Goal: Check status: Check status

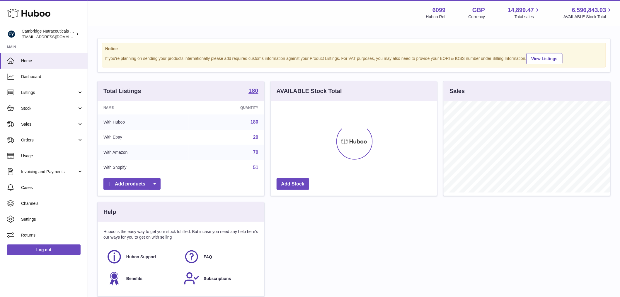
scroll to position [91, 167]
click at [33, 103] on link "Stock" at bounding box center [44, 108] width 88 height 16
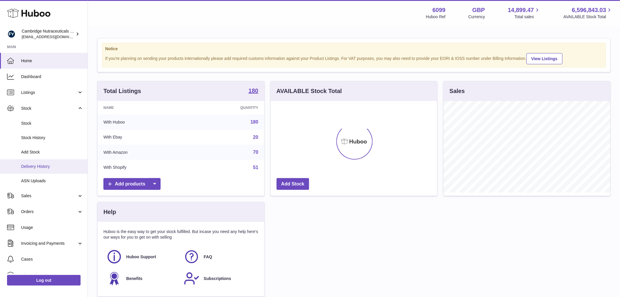
click at [25, 164] on span "Delivery History" at bounding box center [52, 167] width 62 height 6
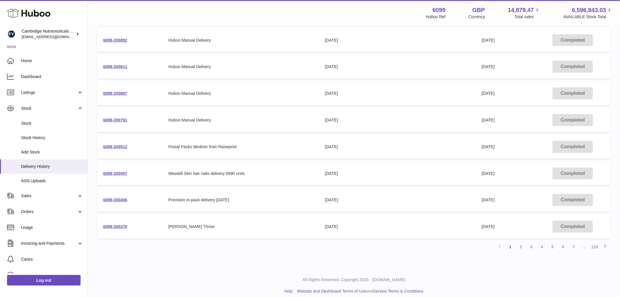
scroll to position [147, 0]
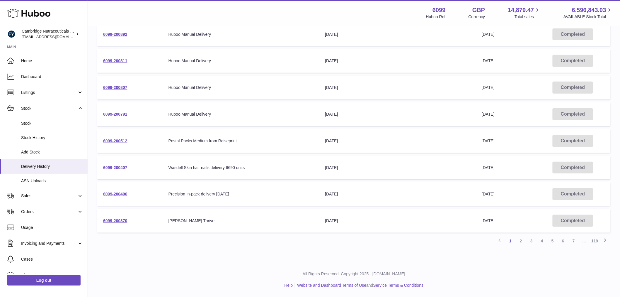
click at [121, 167] on link "6099-200407" at bounding box center [115, 167] width 24 height 5
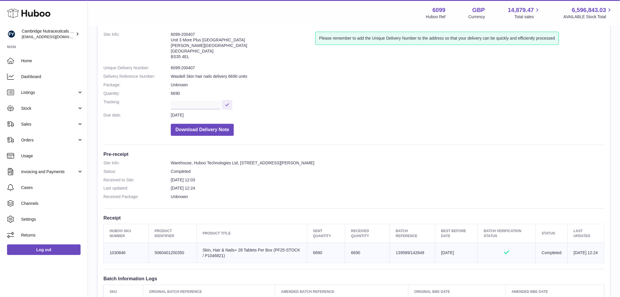
scroll to position [65, 0]
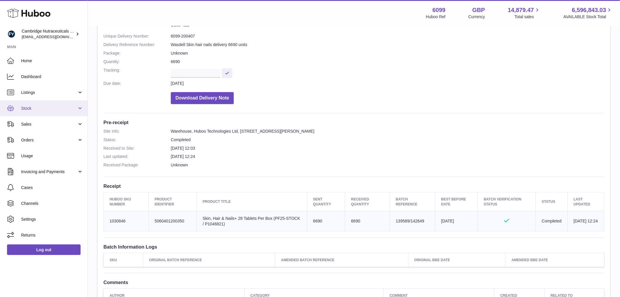
click at [38, 106] on span "Stock" at bounding box center [49, 109] width 56 height 6
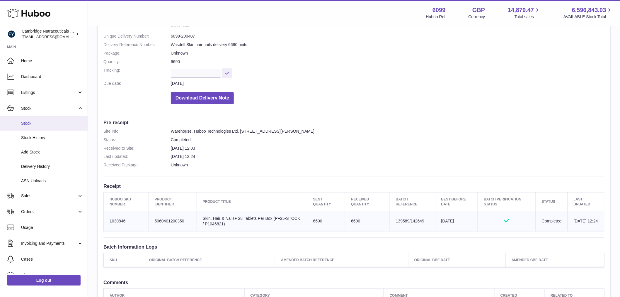
click at [38, 121] on span "Stock" at bounding box center [52, 124] width 62 height 6
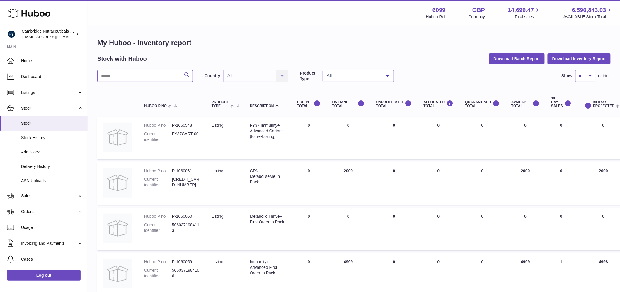
click at [137, 78] on input "text" at bounding box center [145, 76] width 96 height 12
type input "****"
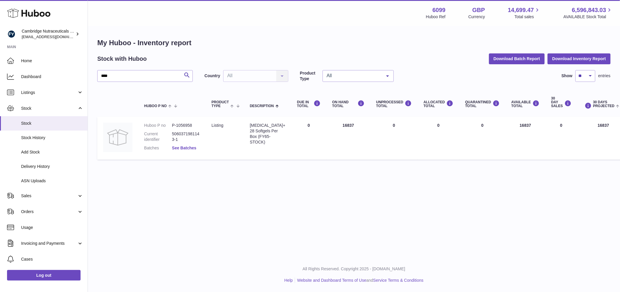
click at [178, 149] on link "See Batches" at bounding box center [184, 147] width 24 height 5
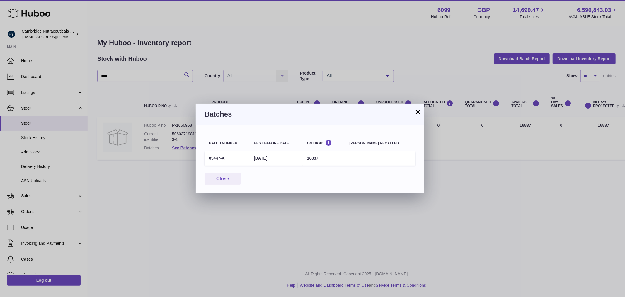
drag, startPoint x: 225, startPoint y: 156, endPoint x: 208, endPoint y: 159, distance: 17.3
click at [208, 159] on td "05447-A" at bounding box center [227, 158] width 45 height 14
copy td "05447-A"
